Goal: Communication & Community: Answer question/provide support

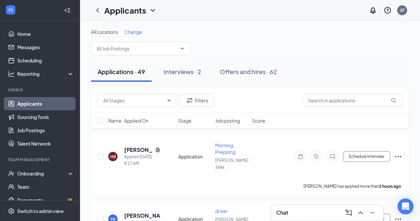
click at [128, 30] on span "Change" at bounding box center [134, 32] width 18 height 6
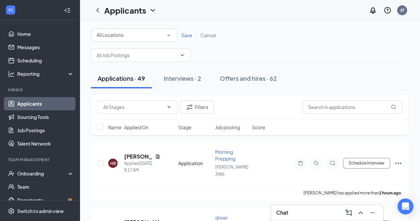
click at [126, 35] on div "All Locations" at bounding box center [134, 35] width 75 height 8
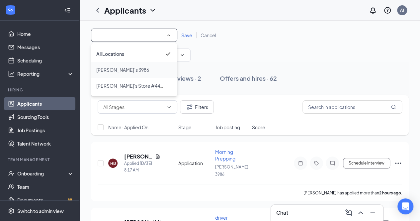
click at [119, 68] on span "[PERSON_NAME]’s 3986" at bounding box center [122, 70] width 53 height 6
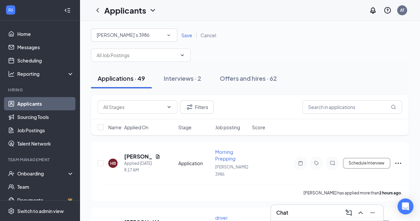
click at [184, 34] on span "Save" at bounding box center [186, 35] width 11 height 6
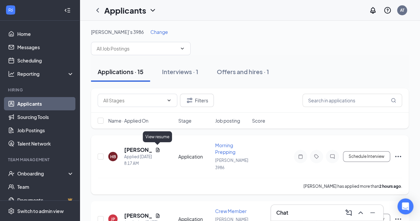
click at [159, 148] on icon "Document" at bounding box center [158, 149] width 4 height 4
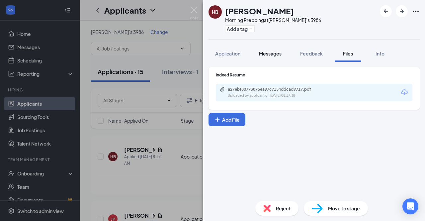
click at [272, 55] on span "Messages" at bounding box center [270, 53] width 23 height 6
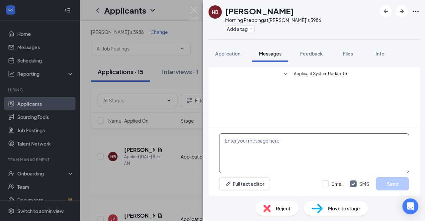
click at [274, 157] on textarea at bounding box center [314, 153] width 190 height 40
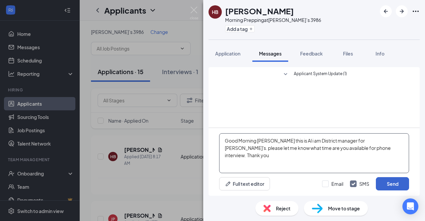
type textarea "Good Morning [PERSON_NAME] this is Al i am District manager for [PERSON_NAME]'s…"
click at [384, 182] on button "Send" at bounding box center [392, 183] width 33 height 13
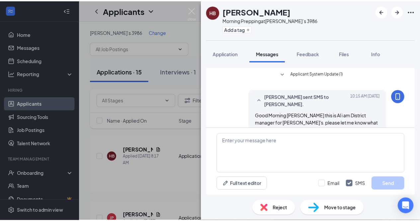
scroll to position [9, 0]
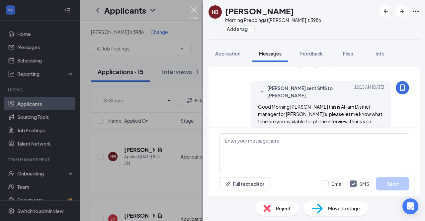
click at [195, 10] on img at bounding box center [194, 13] width 8 height 13
